Goal: Task Accomplishment & Management: Manage account settings

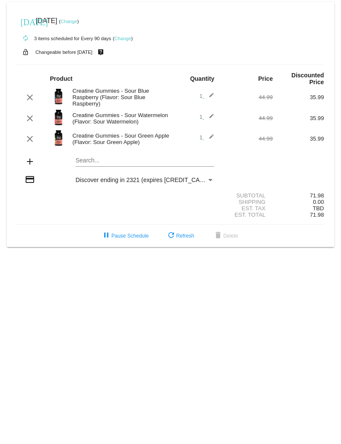
click at [93, 154] on mat-card "[DATE] [DATE] ( Change ) autorenew 3 items scheduled for Every 90 days ( Change…" at bounding box center [171, 124] width 328 height 245
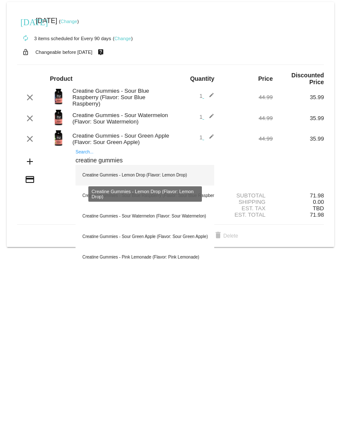
type input "creatine gummies"
click at [109, 173] on div "Creatine Gummies - Lemon Drop (Flavor: Lemon Drop)" at bounding box center [145, 175] width 139 height 21
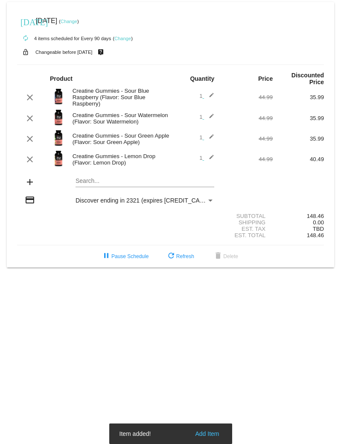
click at [115, 176] on mat-card "[DATE] [DATE] ( Change ) autorenew 4 items scheduled for Every 90 days ( Change…" at bounding box center [171, 134] width 328 height 265
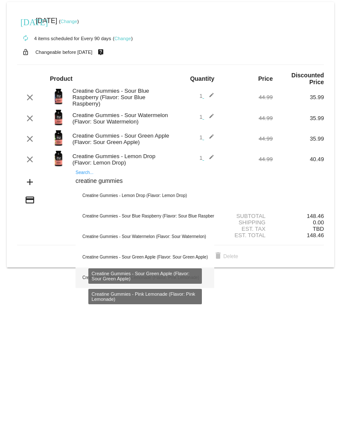
type input "creatine gummies"
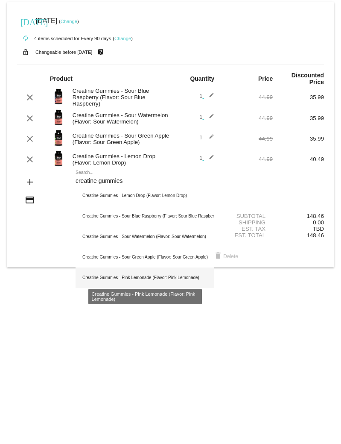
click at [159, 277] on div "Creatine Gummies - Pink Lemonade (Flavor: Pink Lemonade)" at bounding box center [145, 278] width 139 height 21
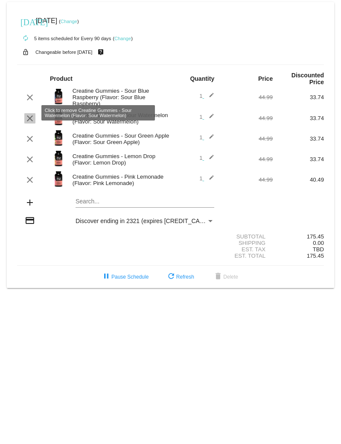
click at [31, 114] on mat-icon "clear" at bounding box center [30, 118] width 10 height 10
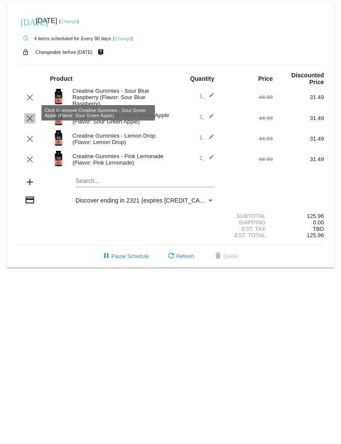
click at [29, 113] on mat-icon "clear" at bounding box center [30, 118] width 10 height 10
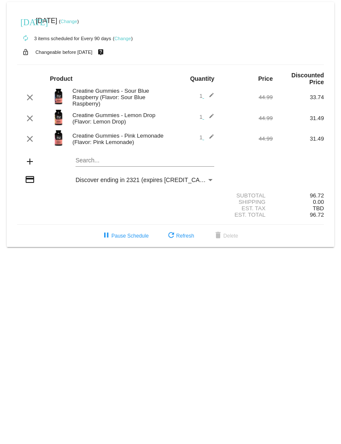
click at [77, 21] on link "Change" at bounding box center [69, 21] width 17 height 5
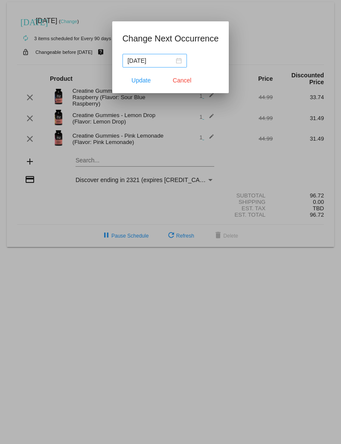
click at [180, 61] on div "[DATE]" at bounding box center [155, 60] width 54 height 9
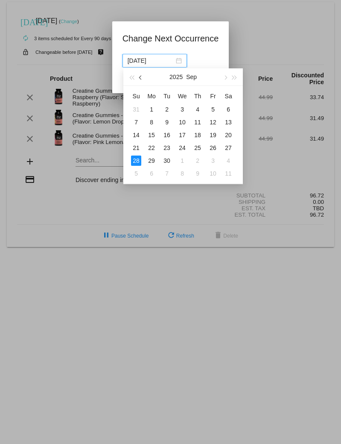
click at [141, 80] on button "button" at bounding box center [141, 76] width 9 height 17
click at [182, 161] on div "27" at bounding box center [182, 161] width 10 height 10
type input "[DATE]"
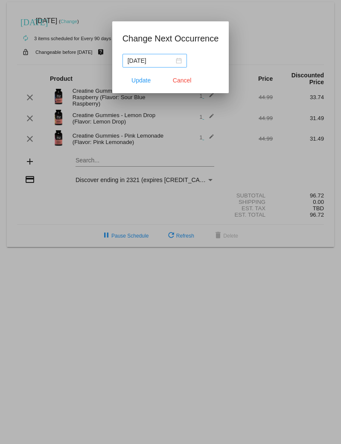
click at [179, 63] on div "[DATE]" at bounding box center [155, 60] width 54 height 9
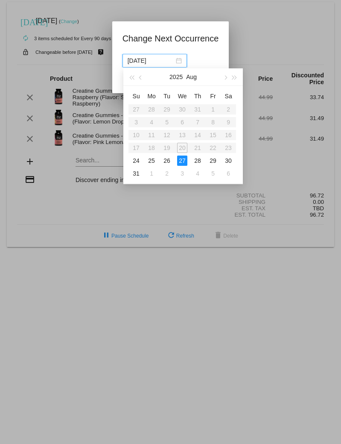
click at [182, 161] on div "27" at bounding box center [182, 161] width 10 height 10
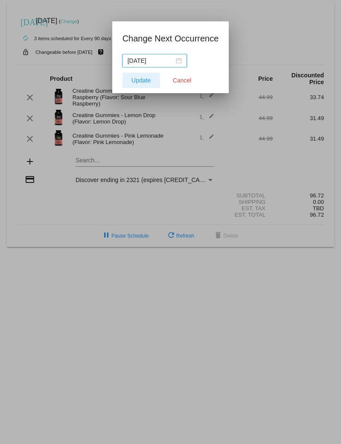
click at [138, 77] on span "Update" at bounding box center [141, 80] width 19 height 7
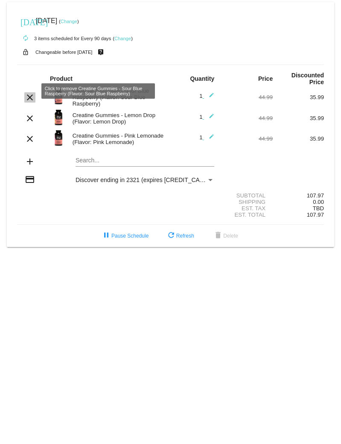
click at [27, 94] on mat-icon "clear" at bounding box center [30, 97] width 10 height 10
